Goal: Task Accomplishment & Management: Use online tool/utility

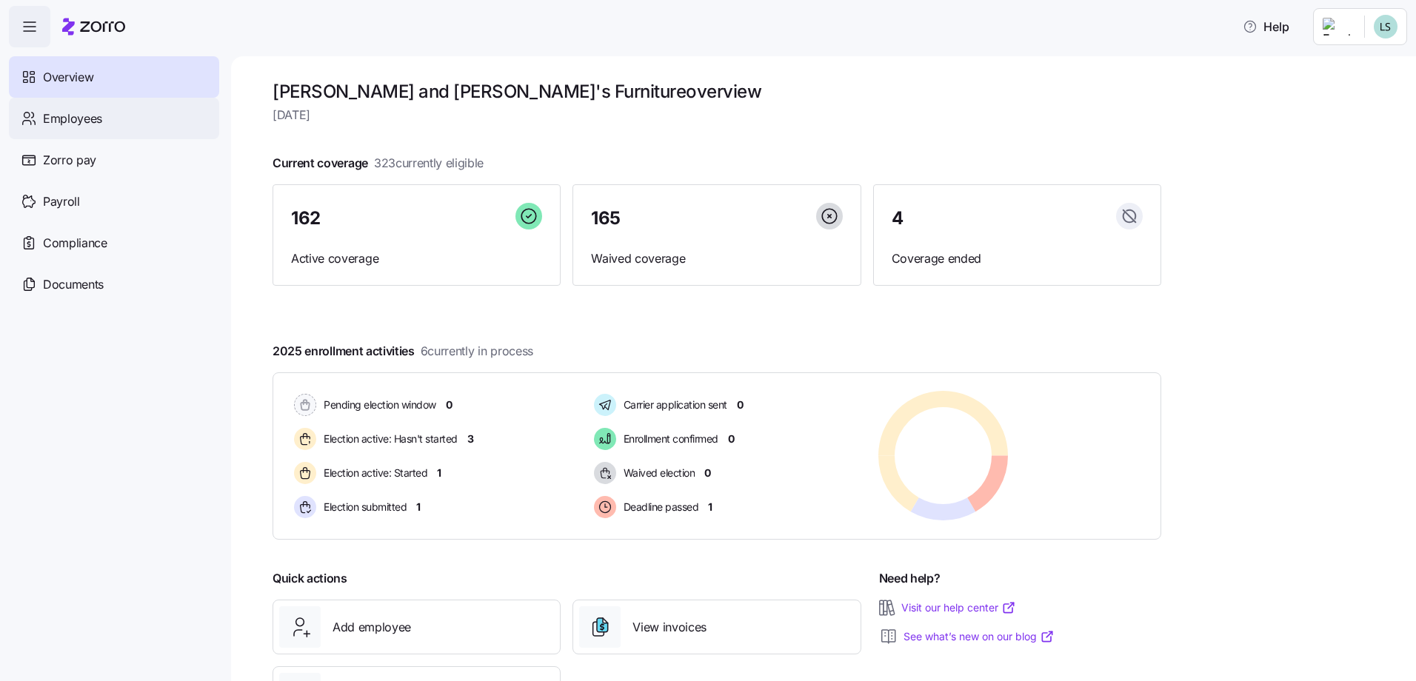
click at [61, 124] on span "Employees" at bounding box center [72, 119] width 59 height 19
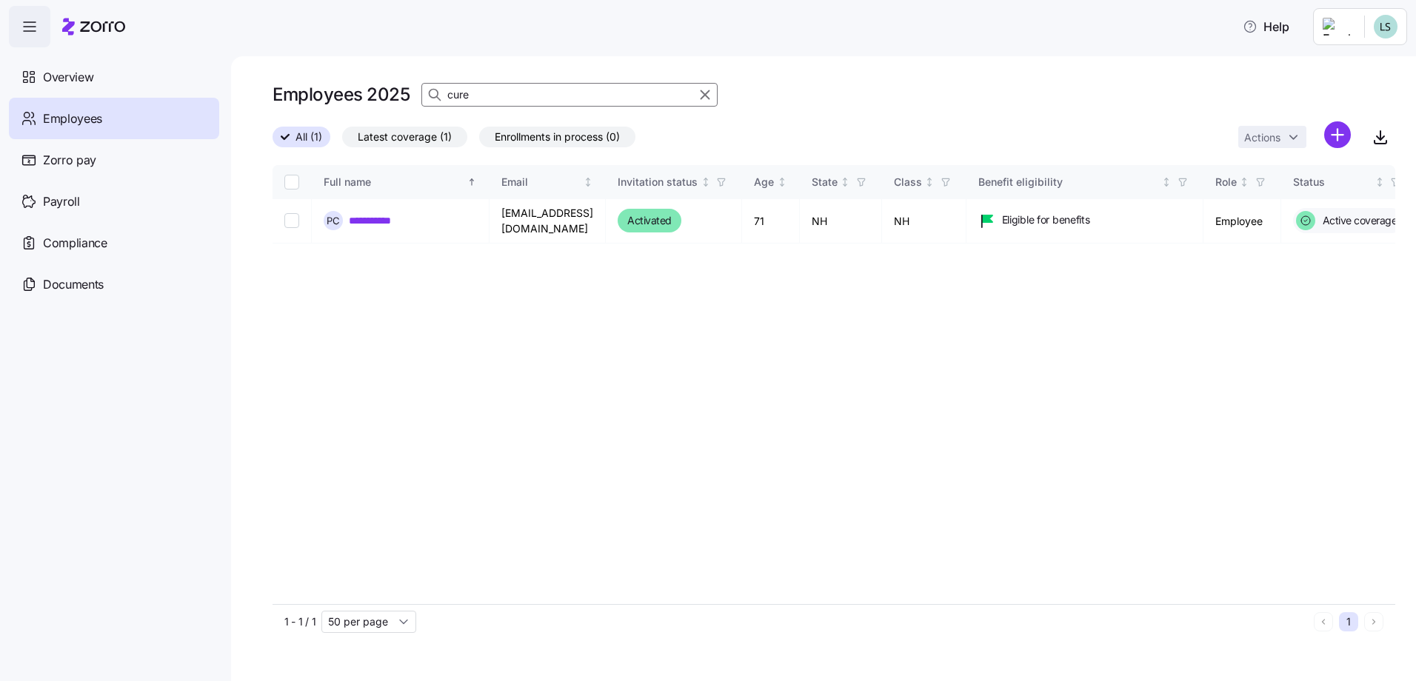
click at [528, 99] on input "cure" at bounding box center [569, 95] width 296 height 24
click at [527, 99] on input "cure" at bounding box center [569, 95] width 296 height 24
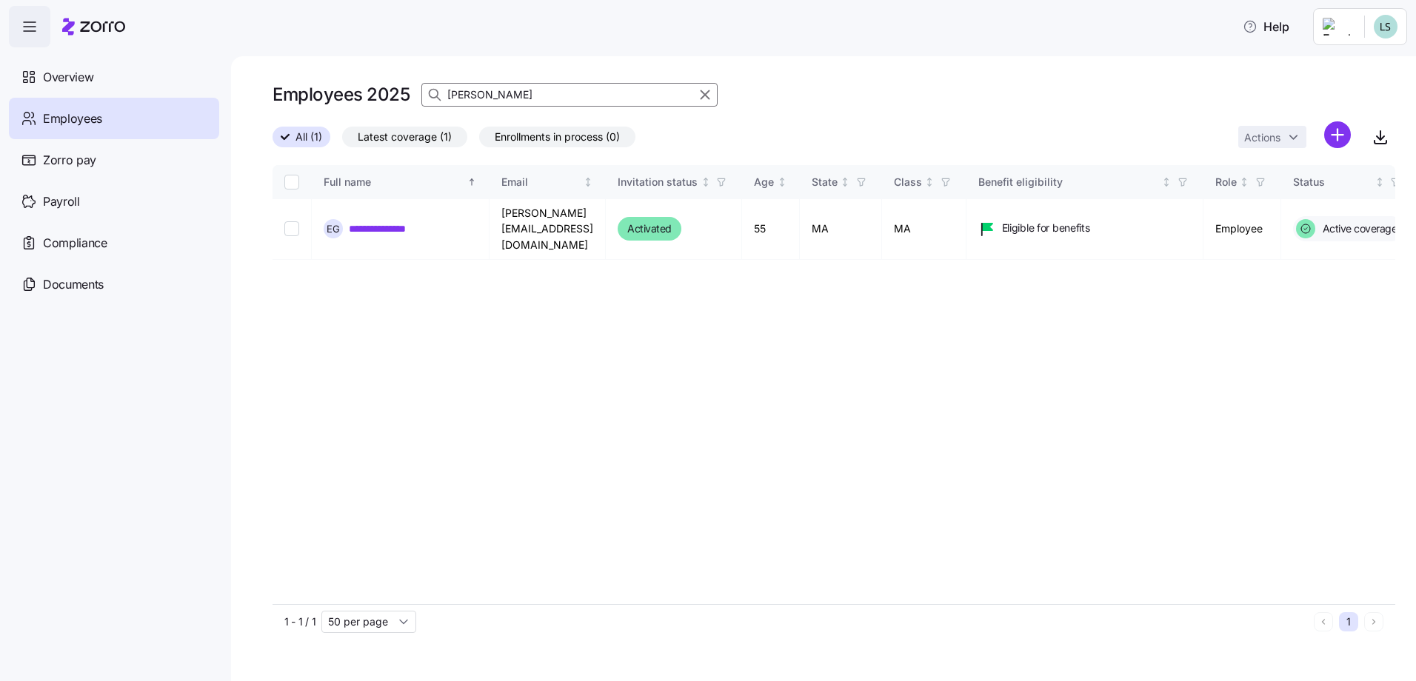
type input "gibau"
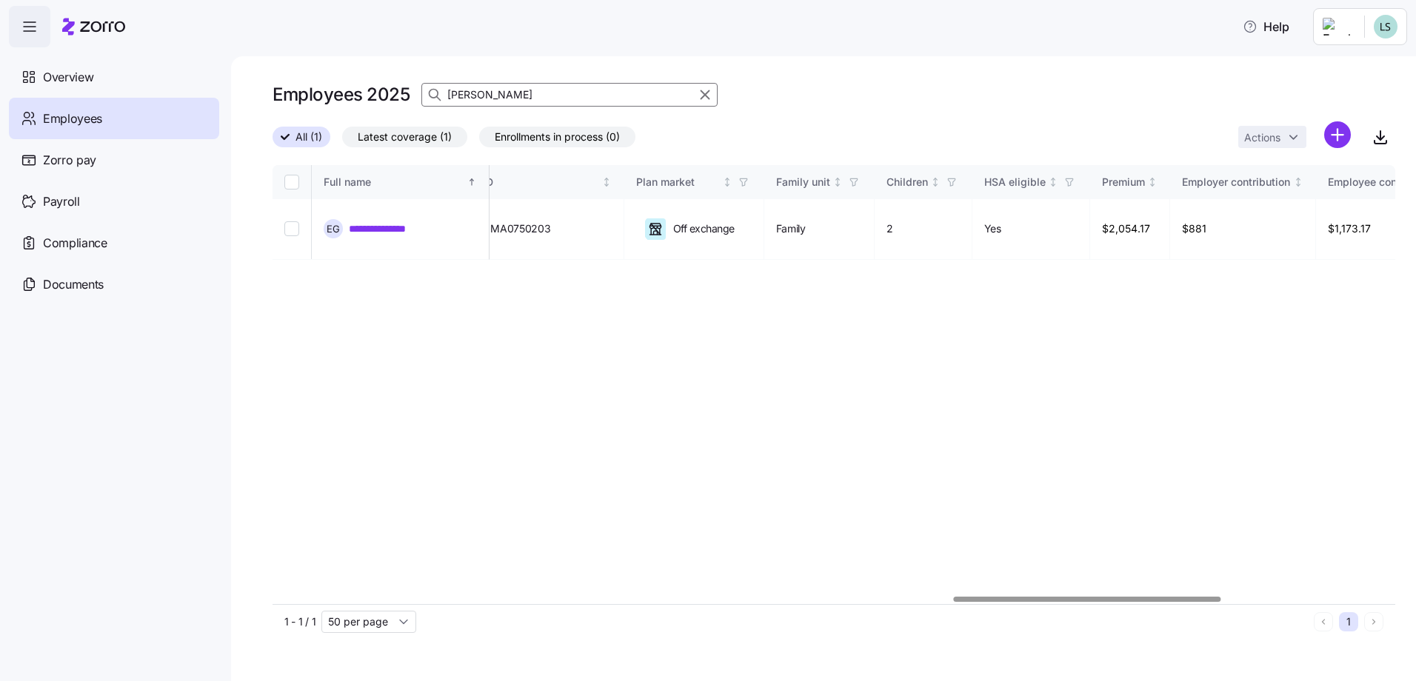
scroll to position [0, 3031]
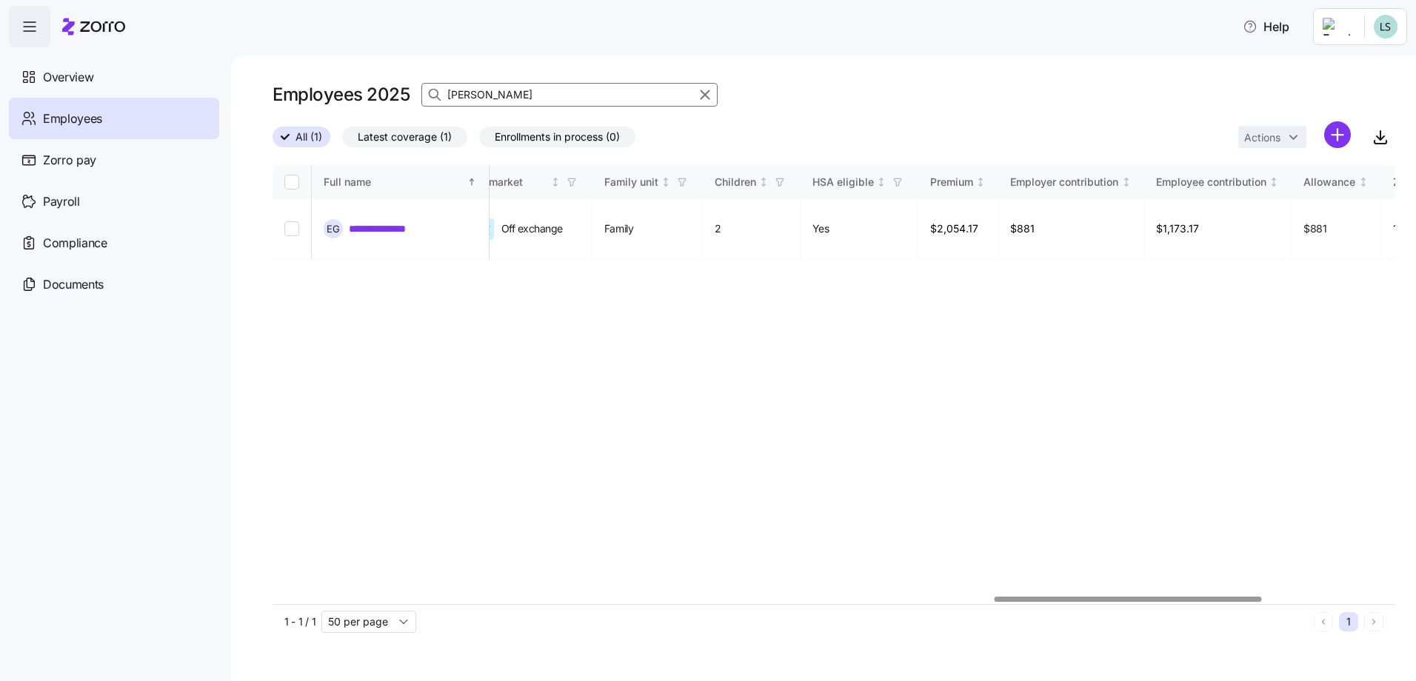
click at [1085, 597] on div at bounding box center [1128, 599] width 267 height 5
click at [80, 197] on div "Payroll" at bounding box center [114, 201] width 210 height 41
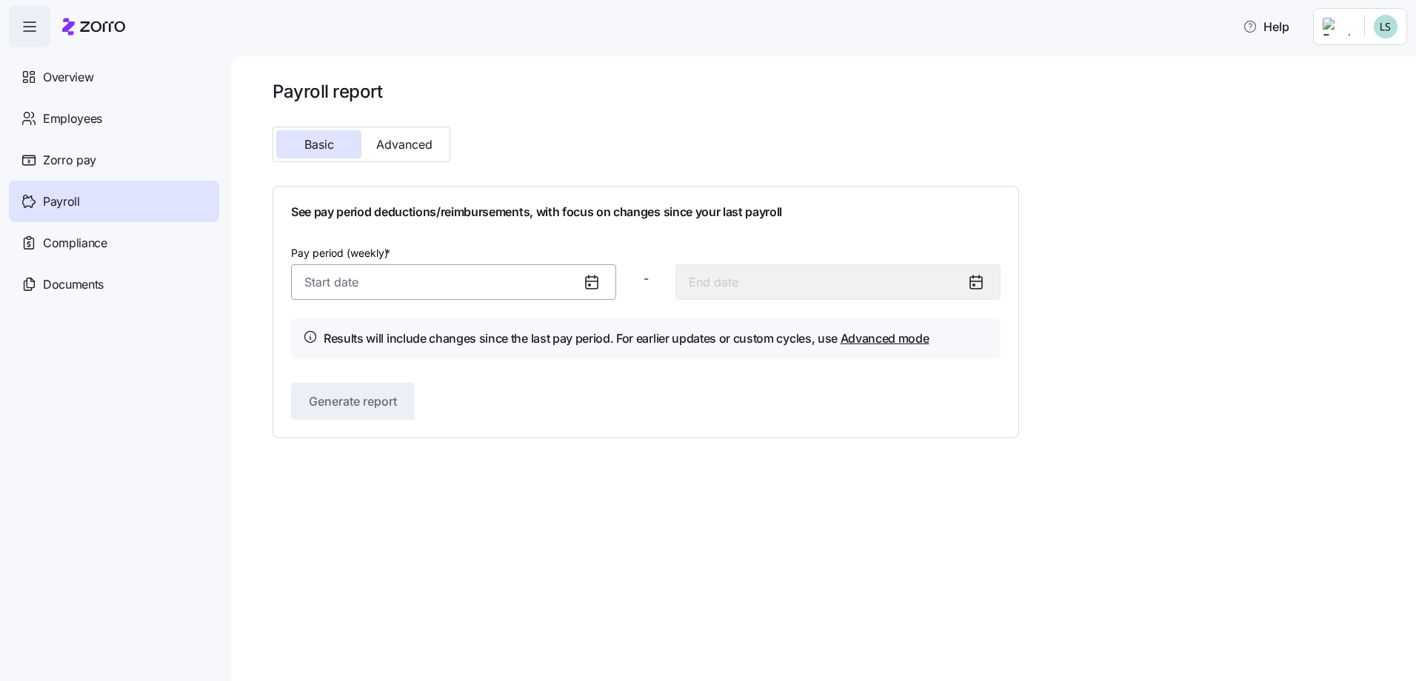
click at [346, 296] on input "Pay period (weekly) *" at bounding box center [453, 282] width 325 height 36
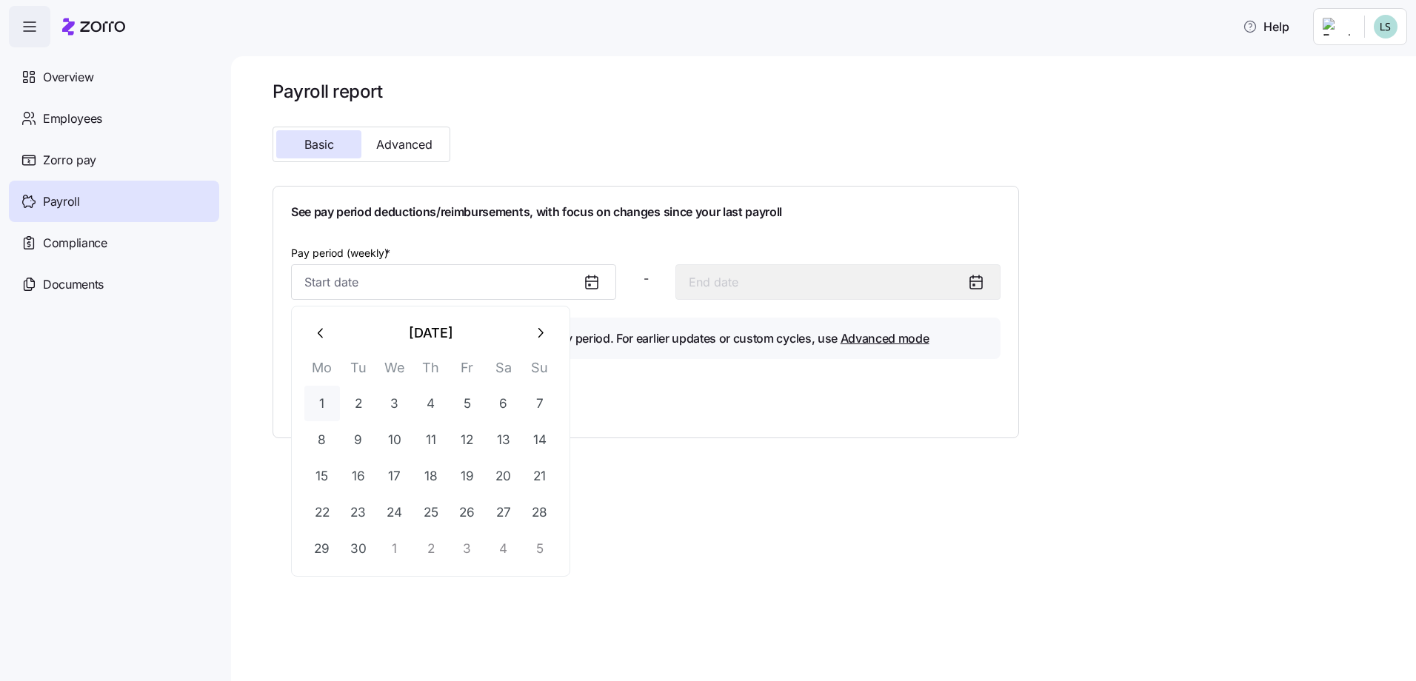
click at [326, 404] on button "1" at bounding box center [322, 404] width 36 height 36
type input "September 1, 2025"
type input "September 7, 2025"
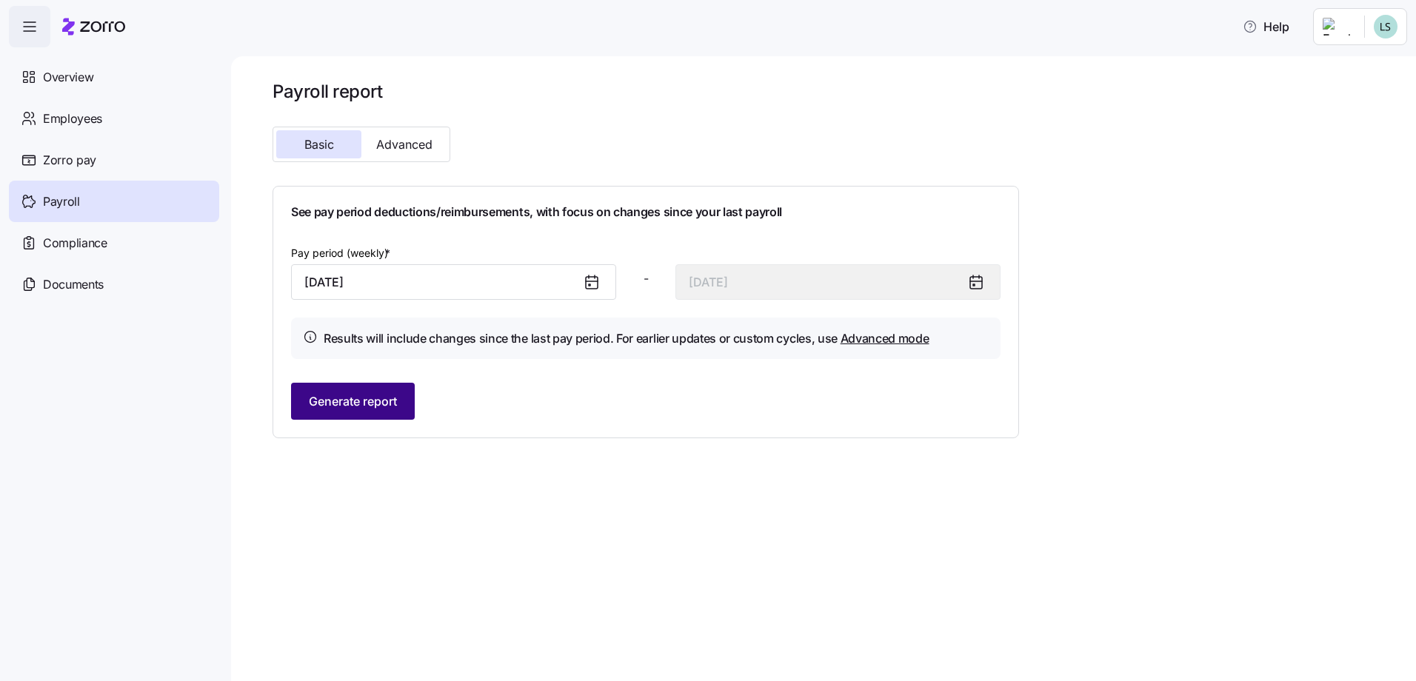
click at [362, 401] on span "Generate report" at bounding box center [353, 402] width 88 height 18
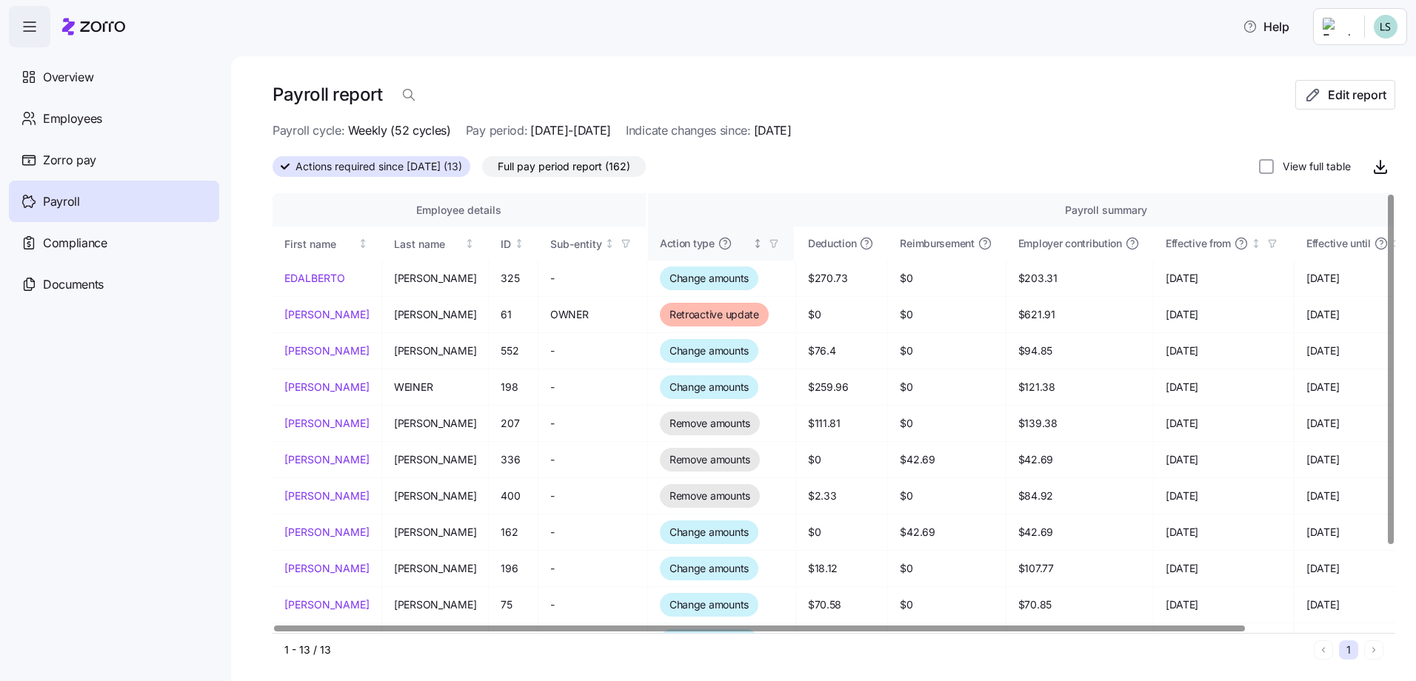
click at [664, 244] on span "Action type" at bounding box center [687, 243] width 55 height 15
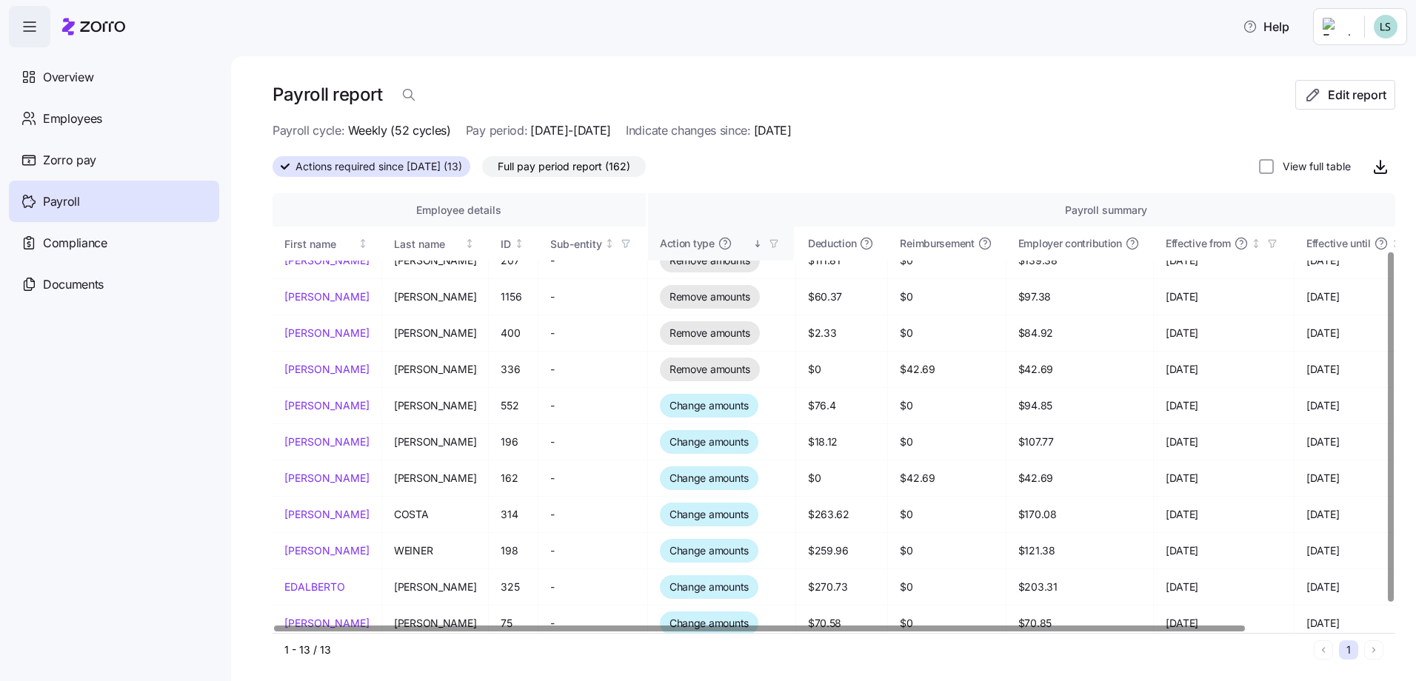
scroll to position [74, 0]
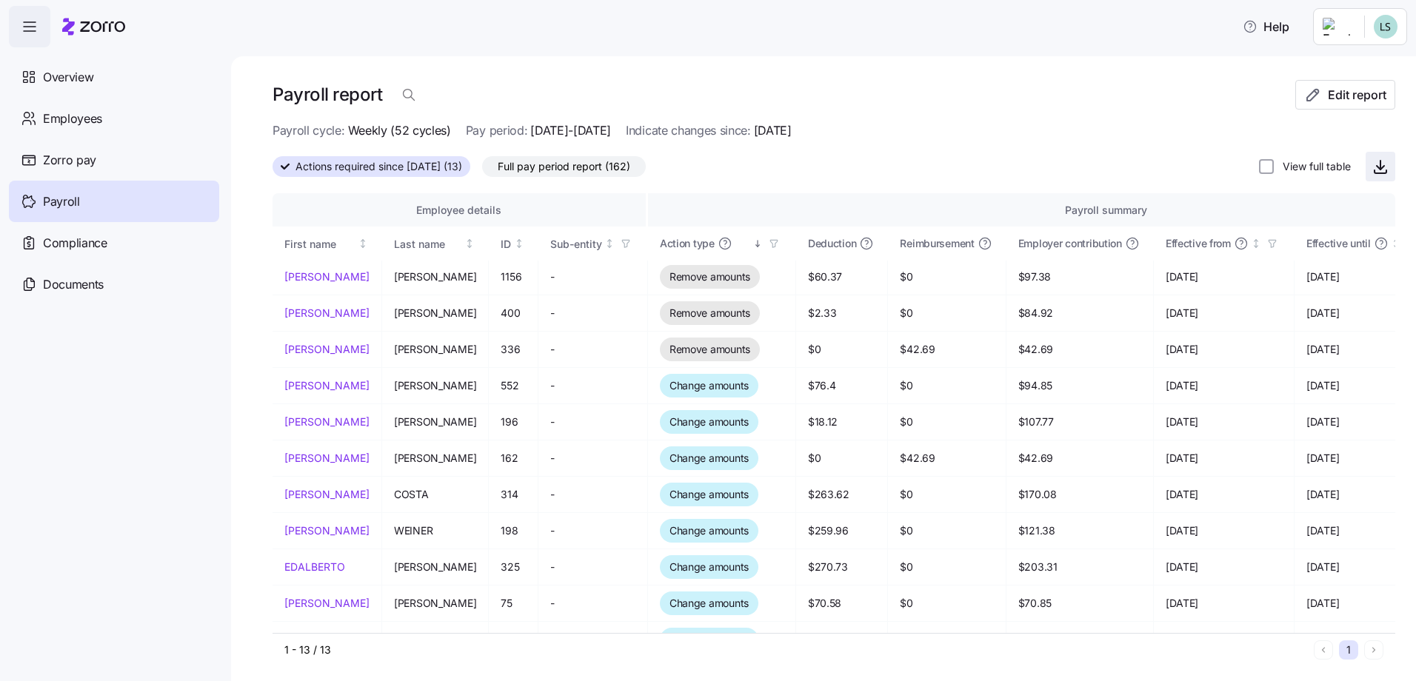
click at [1372, 170] on icon "button" at bounding box center [1381, 167] width 18 height 18
click at [49, 86] on span "Overview" at bounding box center [68, 77] width 50 height 19
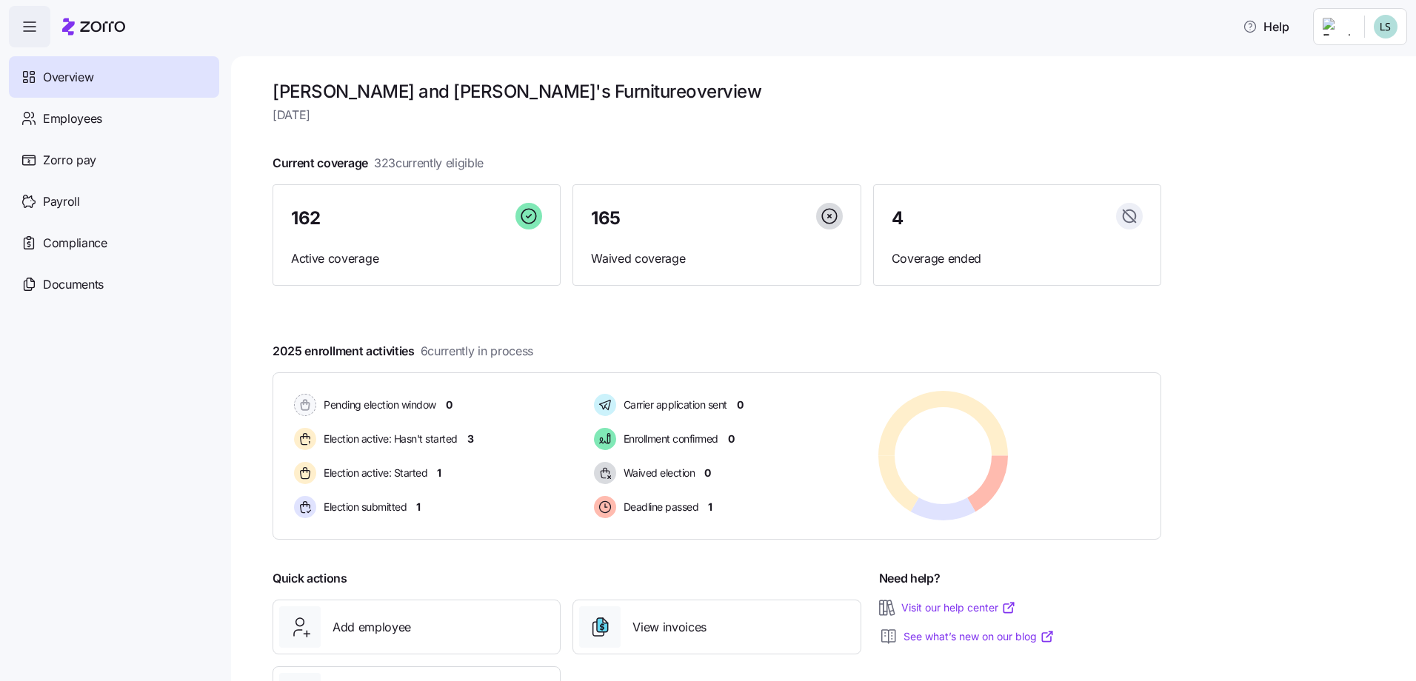
click at [1330, 30] on html "Help Overview Employees Zorro pay Payroll Compliance Documents Bernie and Phyl'…" at bounding box center [708, 336] width 1416 height 673
click at [1343, 147] on div "Log out" at bounding box center [1327, 150] width 58 height 16
